Goal: Information Seeking & Learning: Compare options

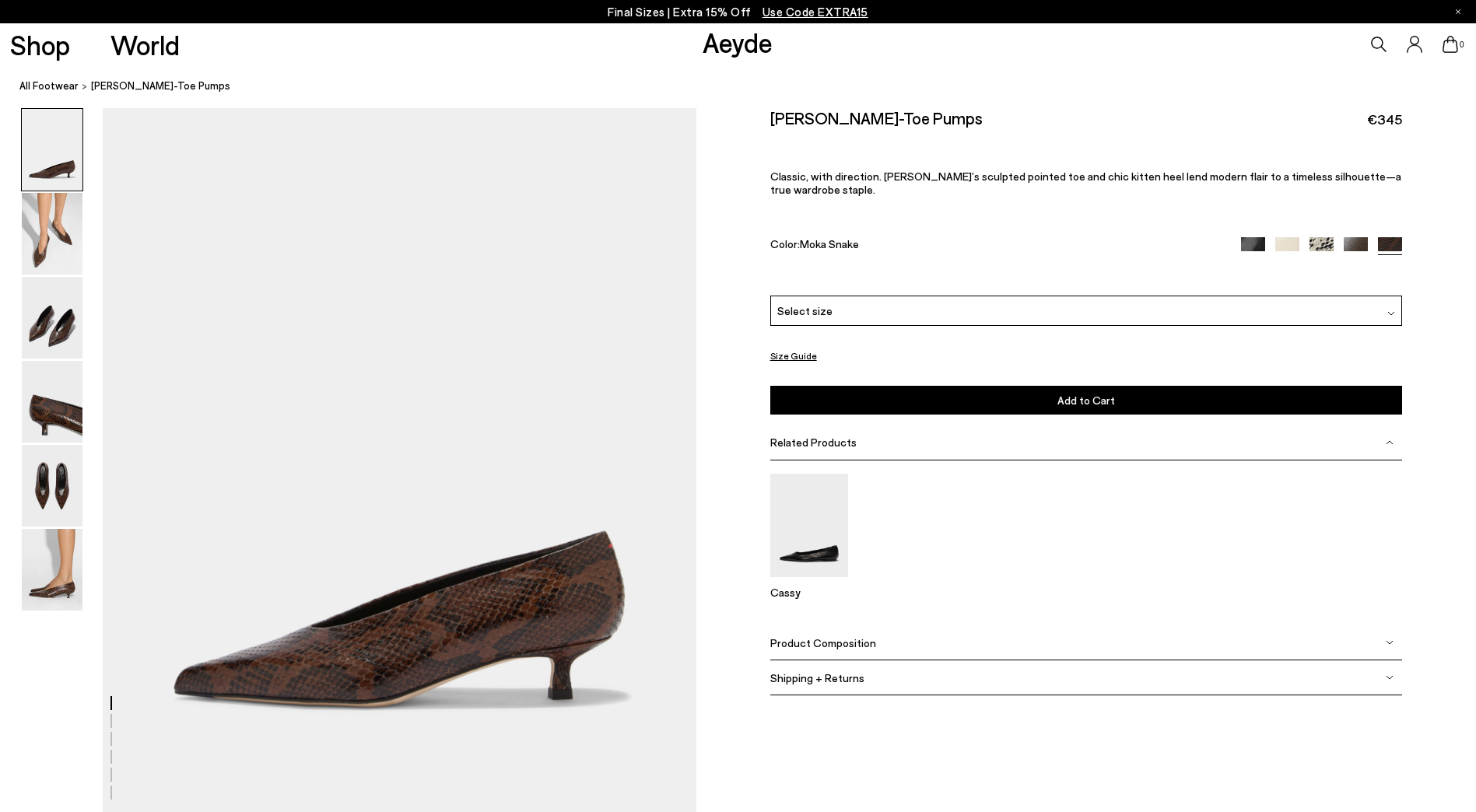
click at [60, 313] on img at bounding box center [52, 318] width 61 height 82
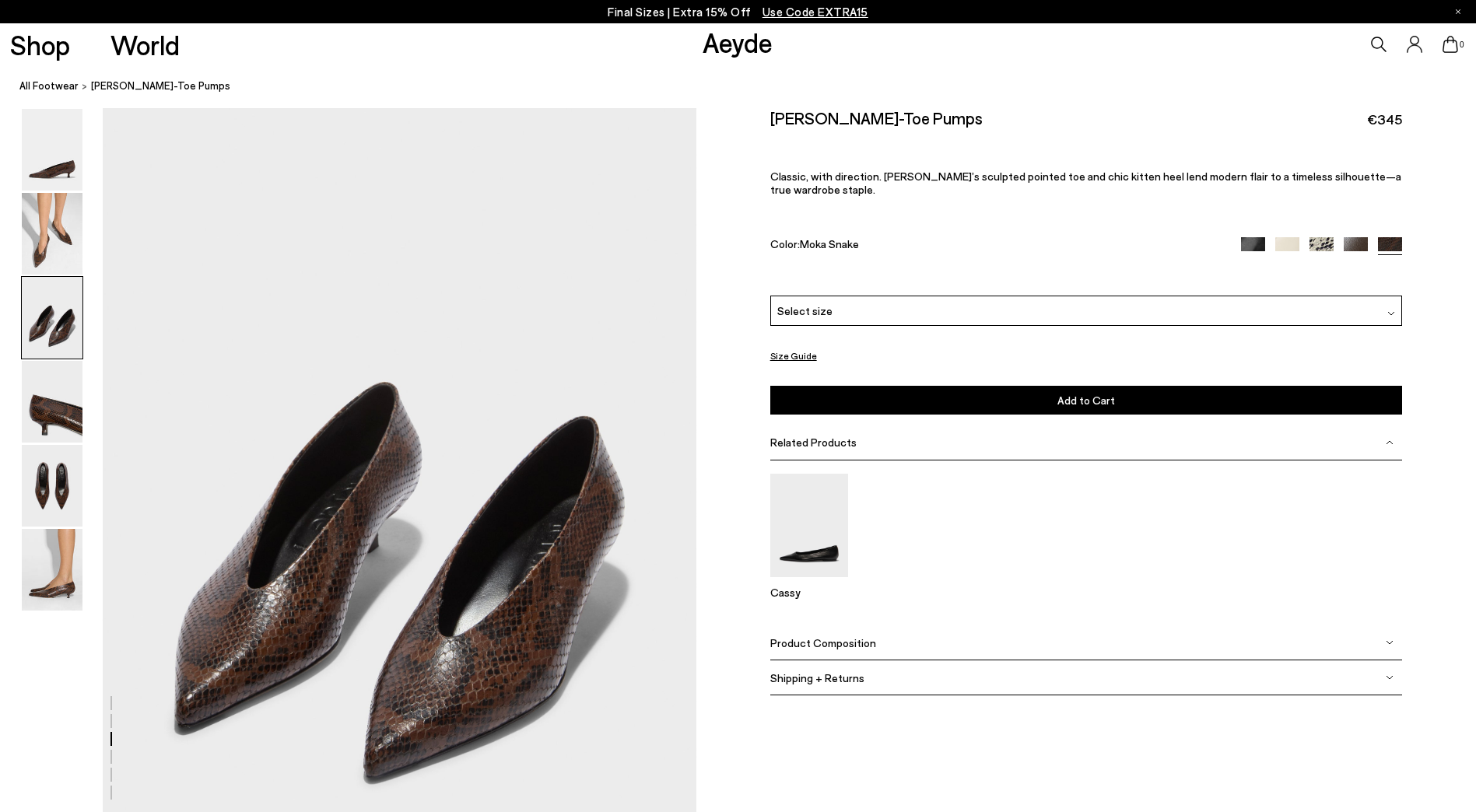
click at [36, 238] on img at bounding box center [52, 234] width 61 height 82
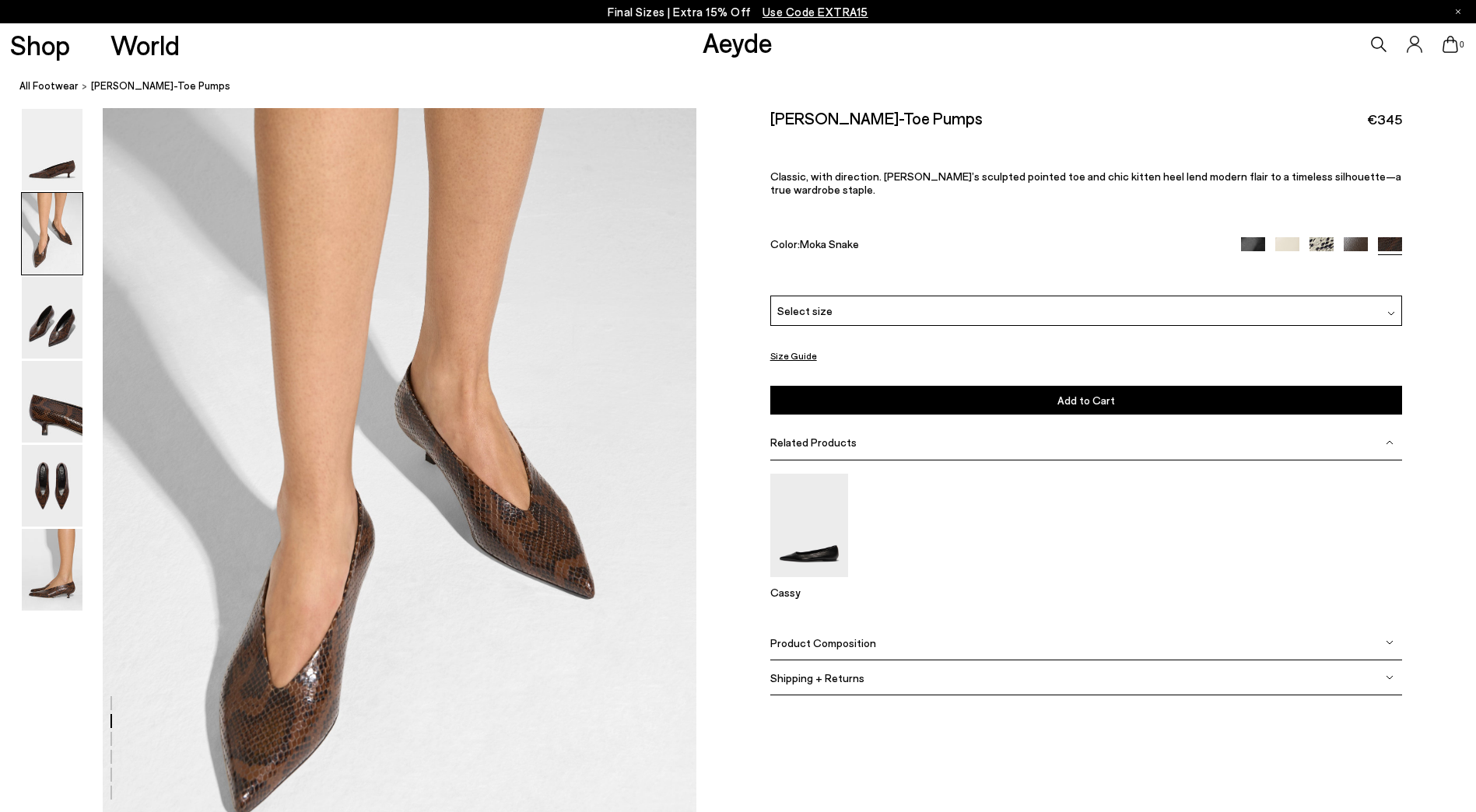
scroll to position [708, 0]
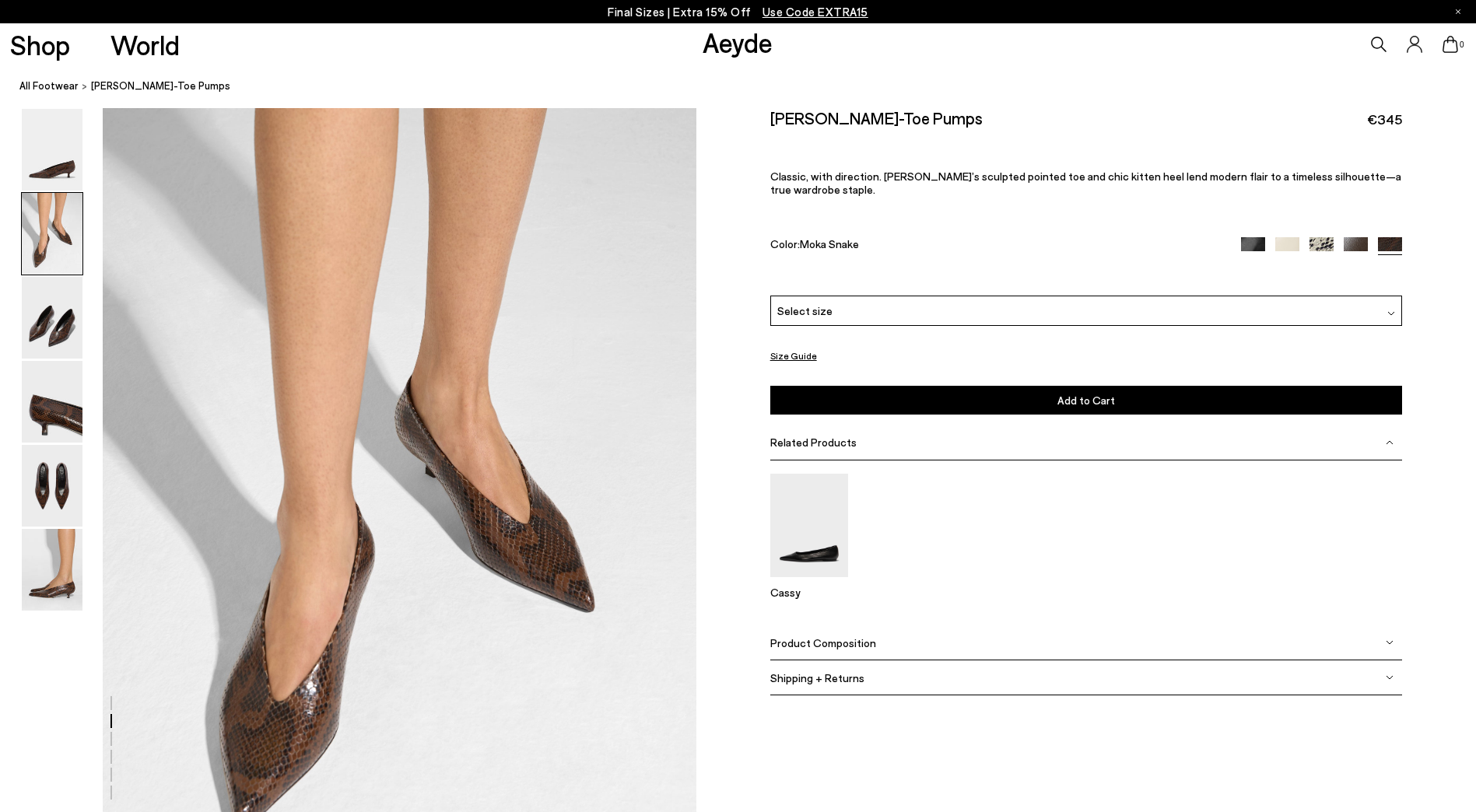
click at [1351, 238] on img at bounding box center [1356, 249] width 24 height 24
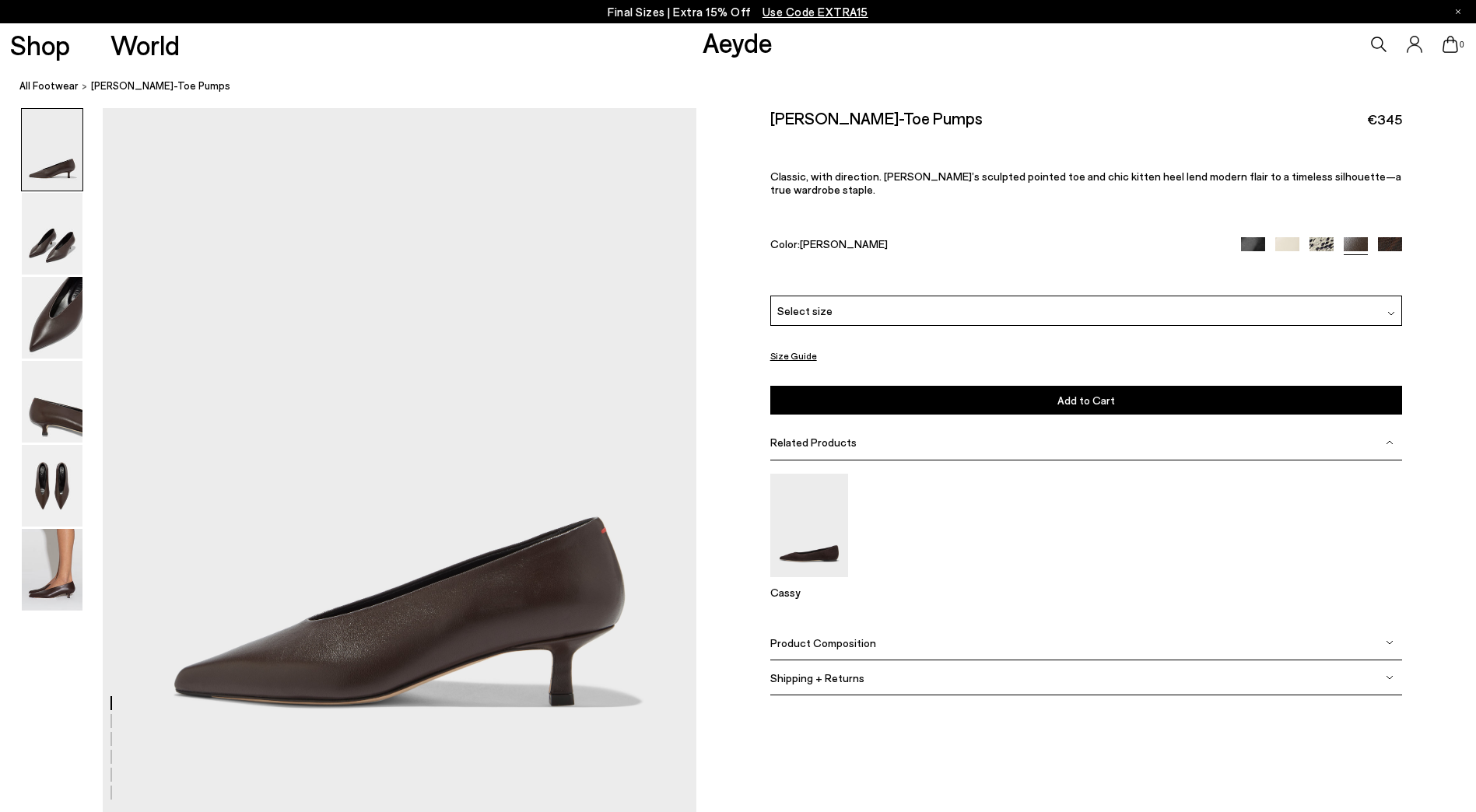
click at [1233, 302] on div "Select size" at bounding box center [1087, 311] width 633 height 30
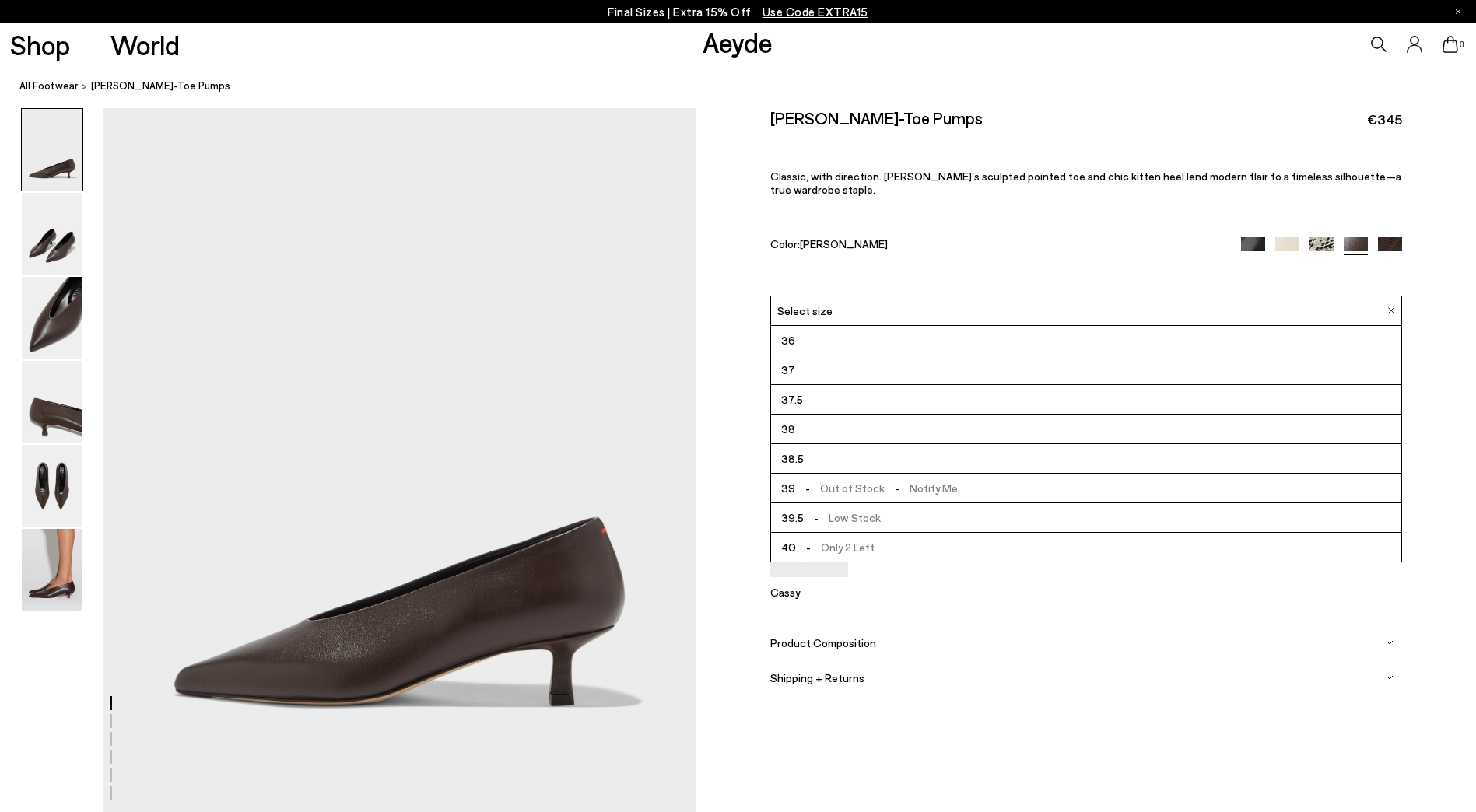
click at [1383, 238] on img at bounding box center [1390, 249] width 24 height 24
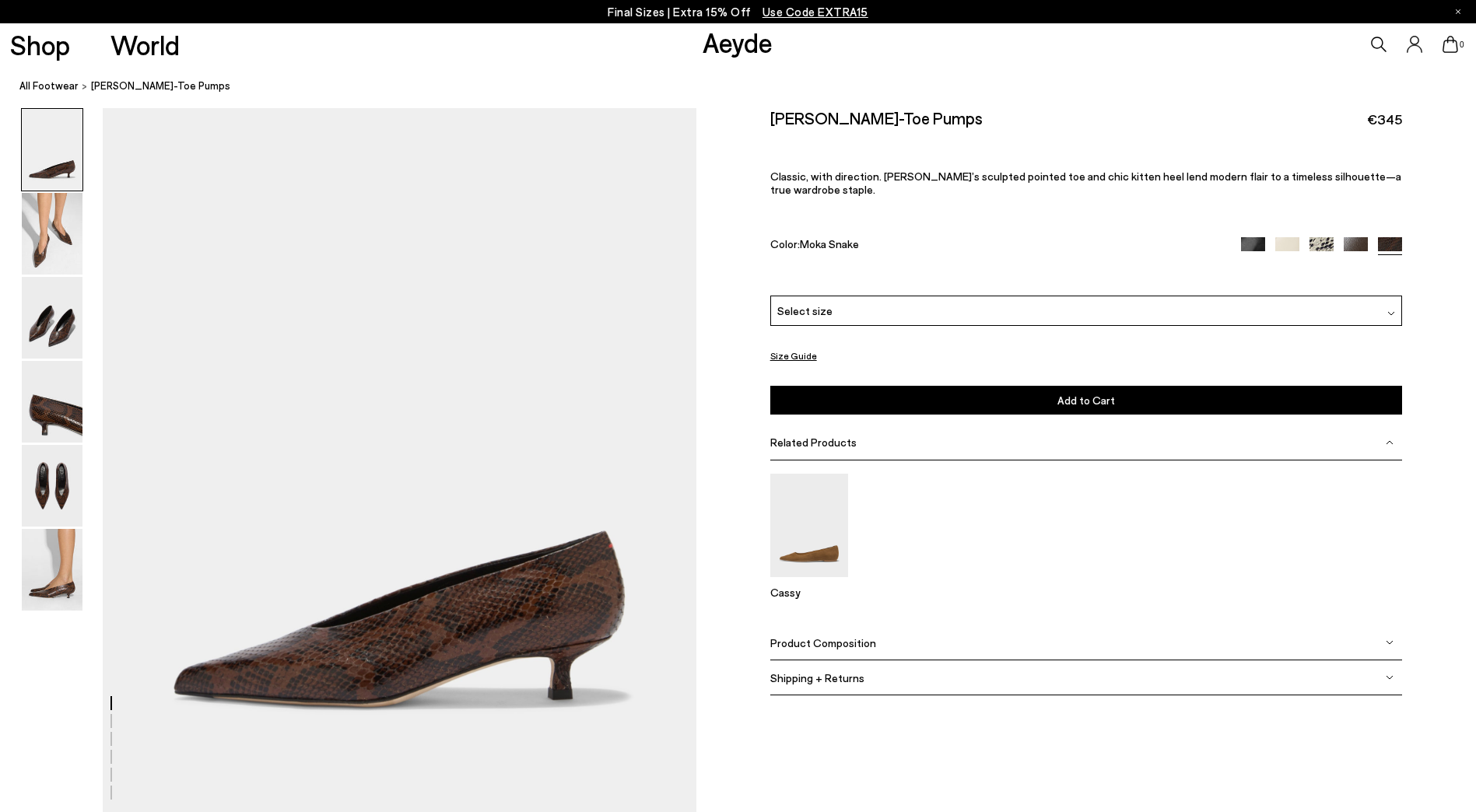
click at [1006, 306] on div "Select size" at bounding box center [1087, 311] width 633 height 30
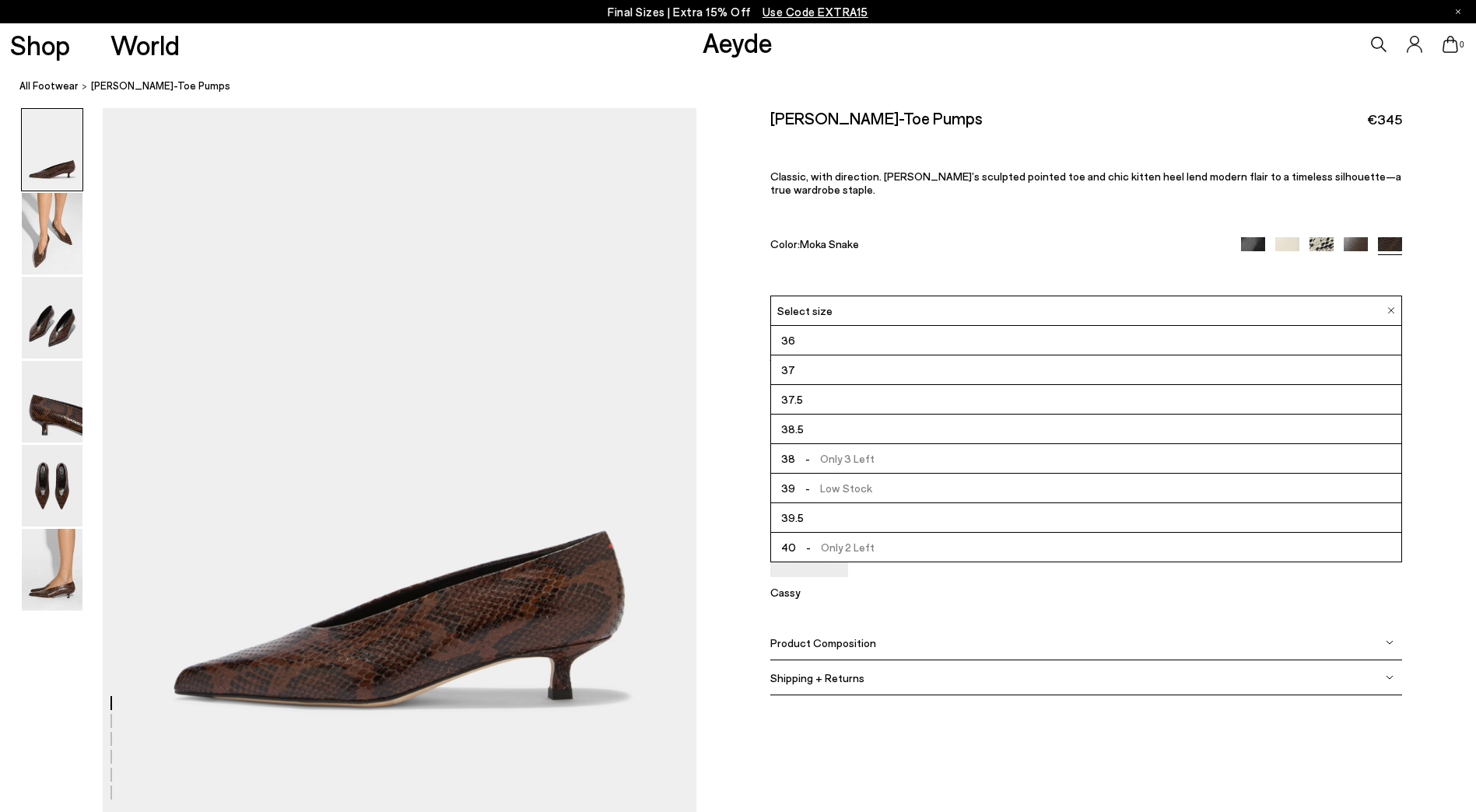
click at [45, 498] on img at bounding box center [52, 486] width 61 height 82
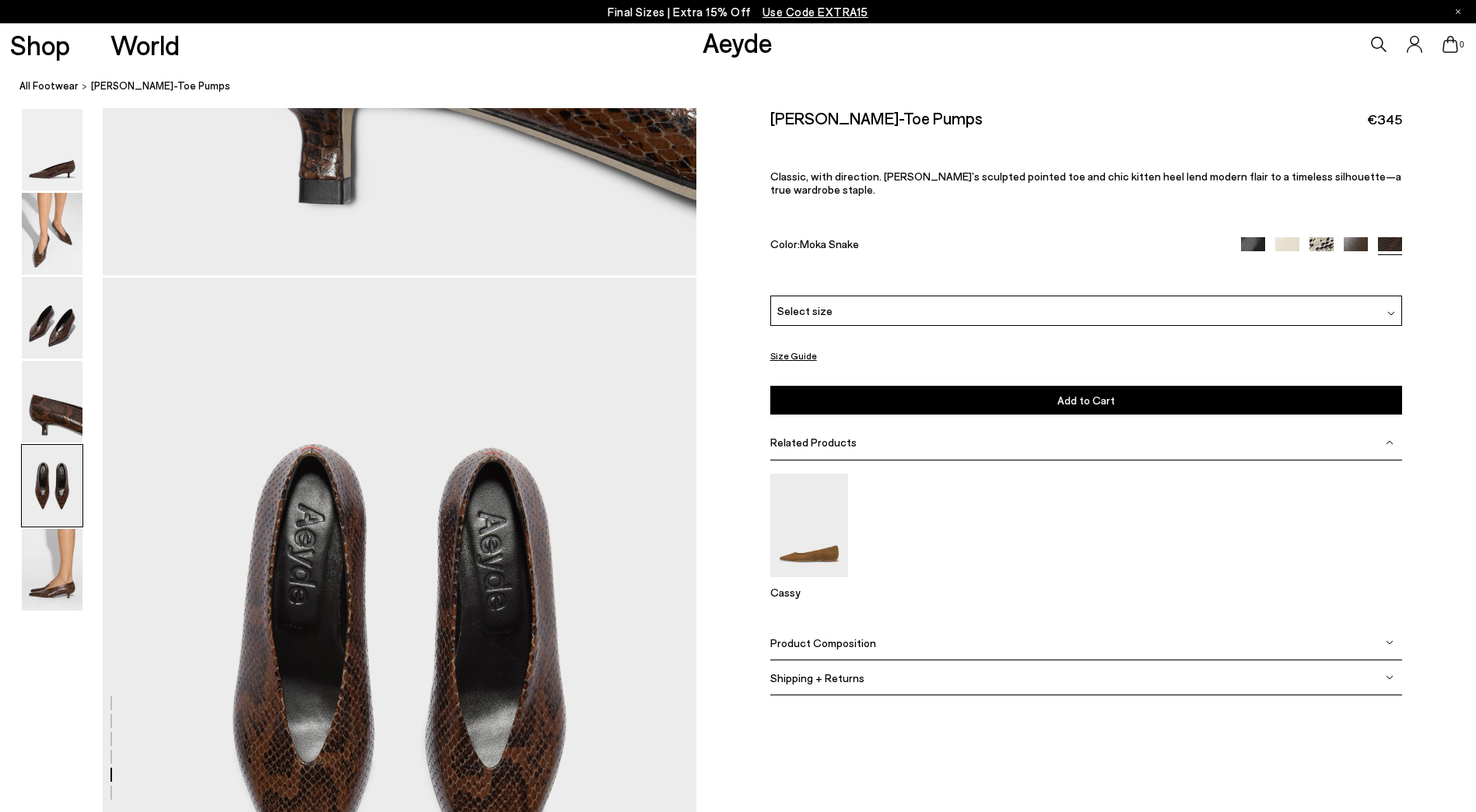
scroll to position [3089, 0]
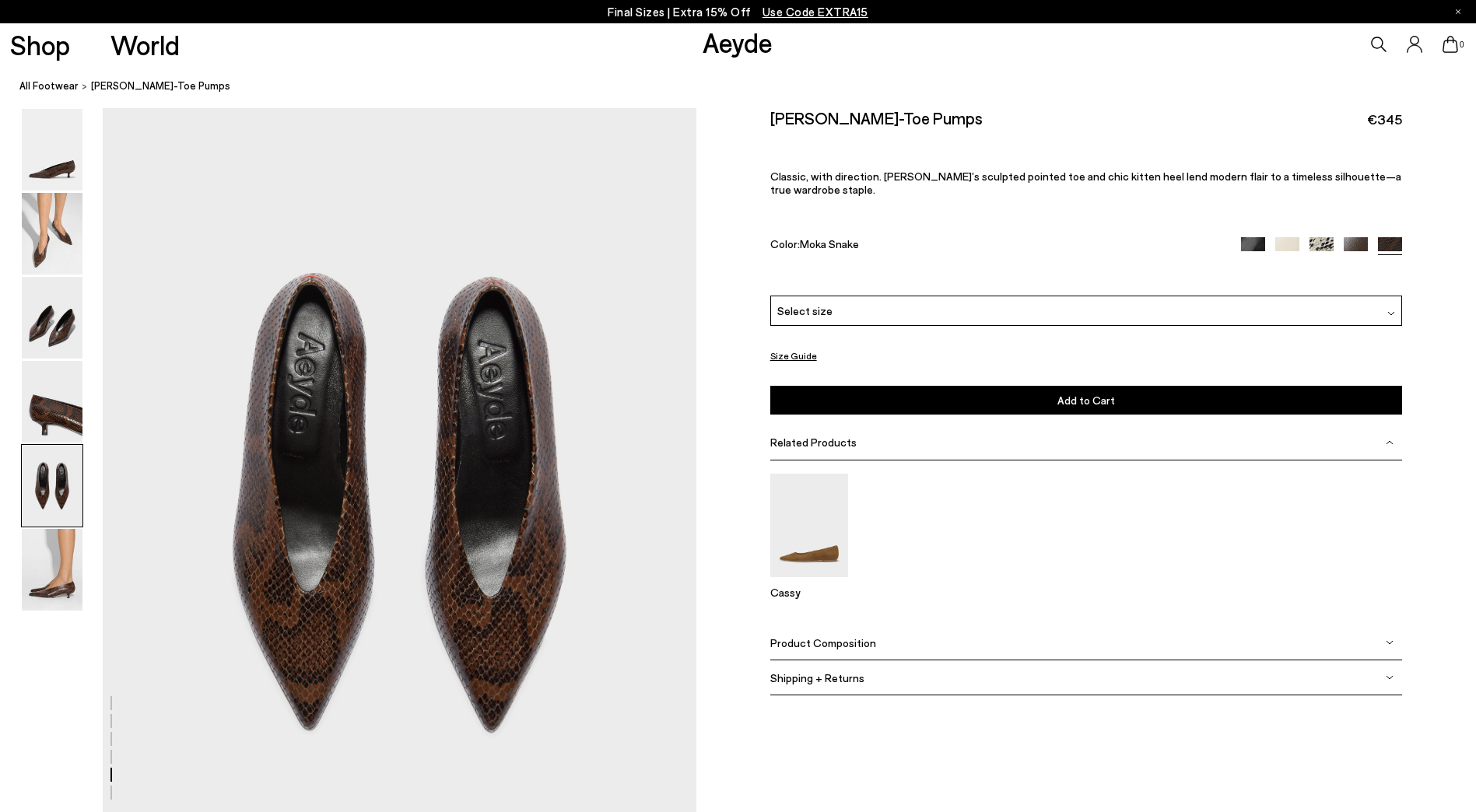
click at [61, 566] on img at bounding box center [52, 570] width 61 height 82
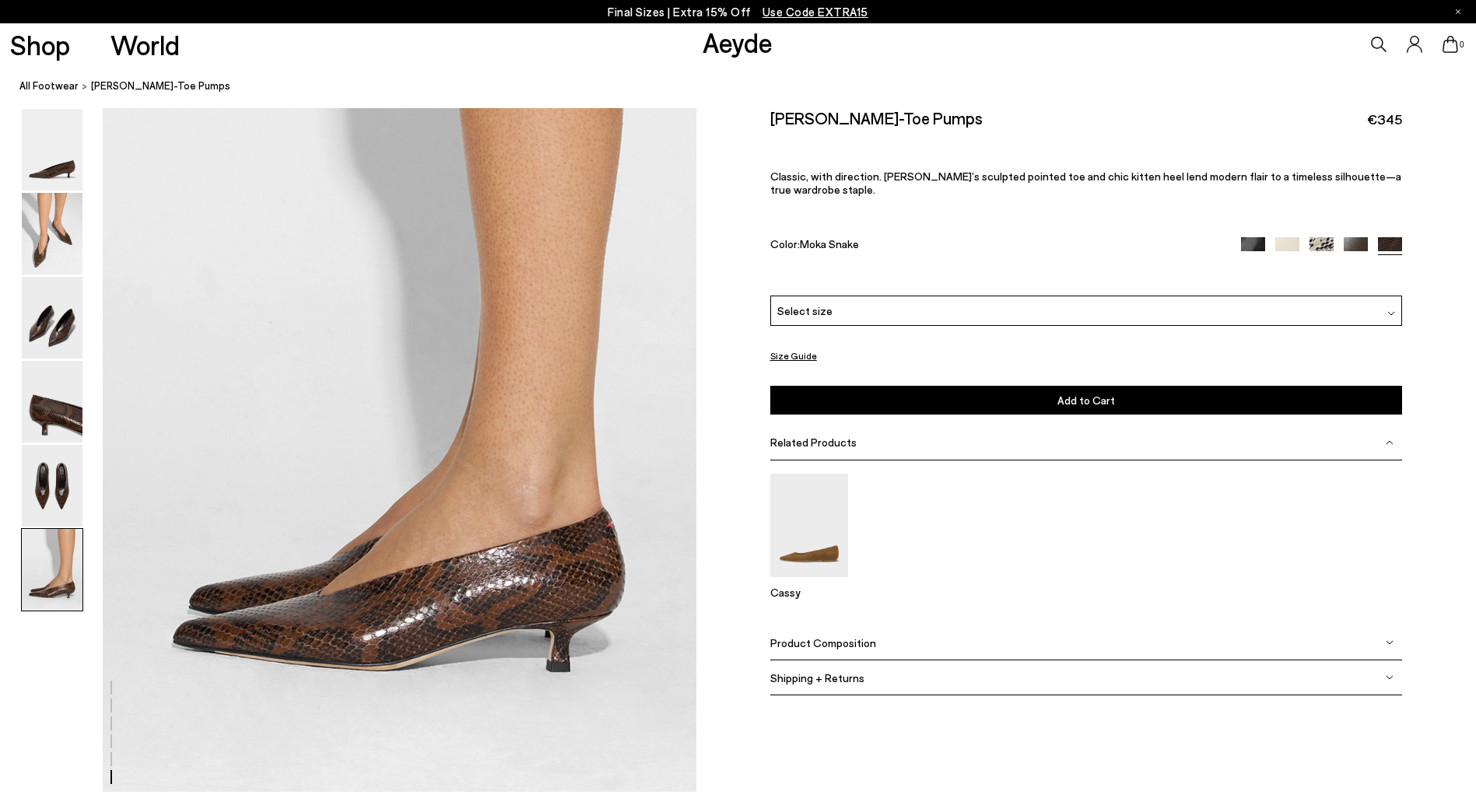
scroll to position [3989, 0]
click at [1258, 238] on img at bounding box center [1253, 249] width 24 height 24
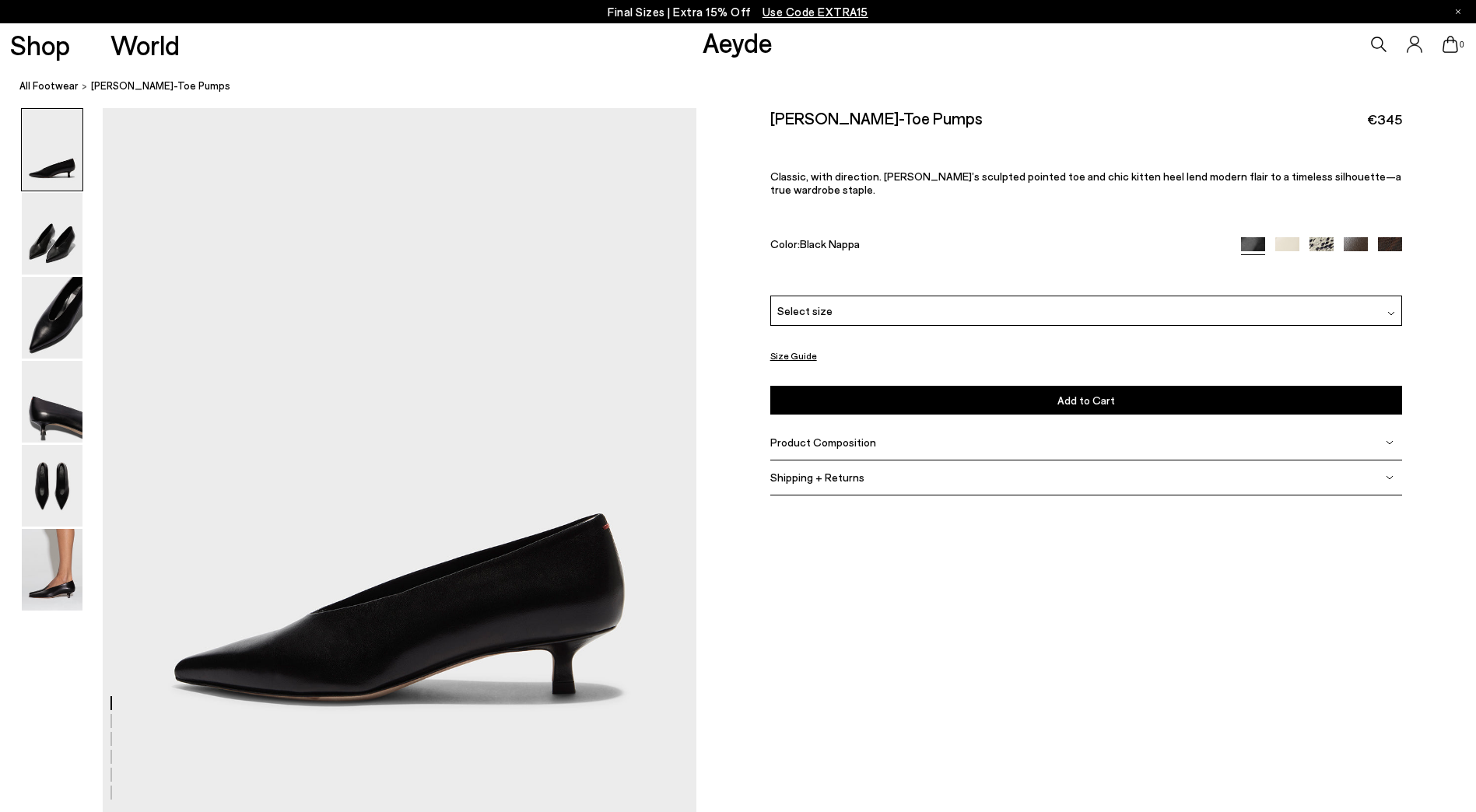
click at [1288, 238] on img at bounding box center [1287, 249] width 24 height 24
